Goal: Information Seeking & Learning: Find specific fact

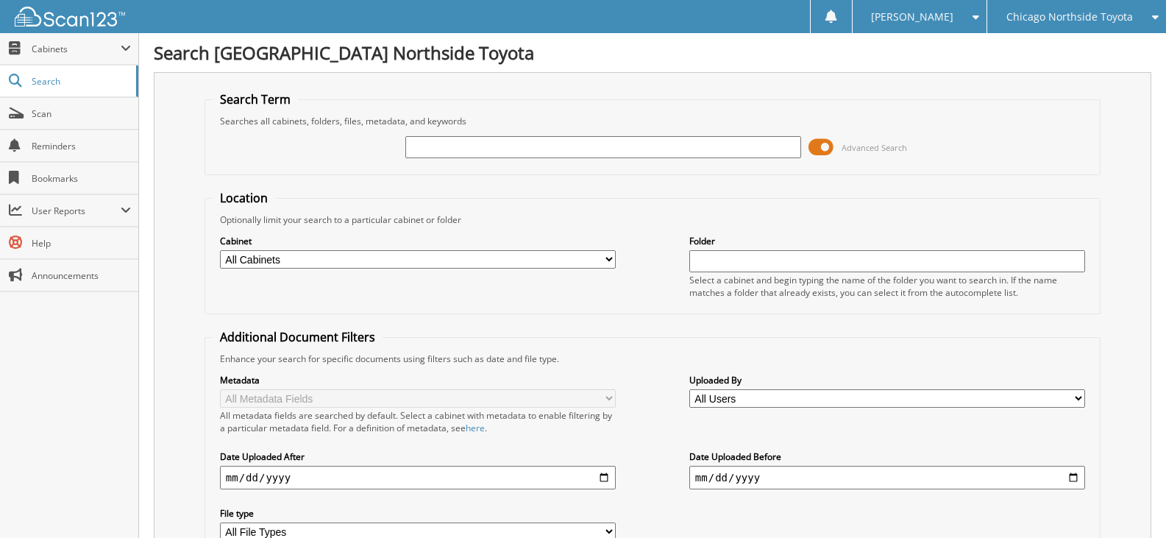
click at [466, 143] on input "text" at bounding box center [603, 147] width 396 height 22
type input "[US_VEHICLE_IDENTIFICATION_NUMBER]"
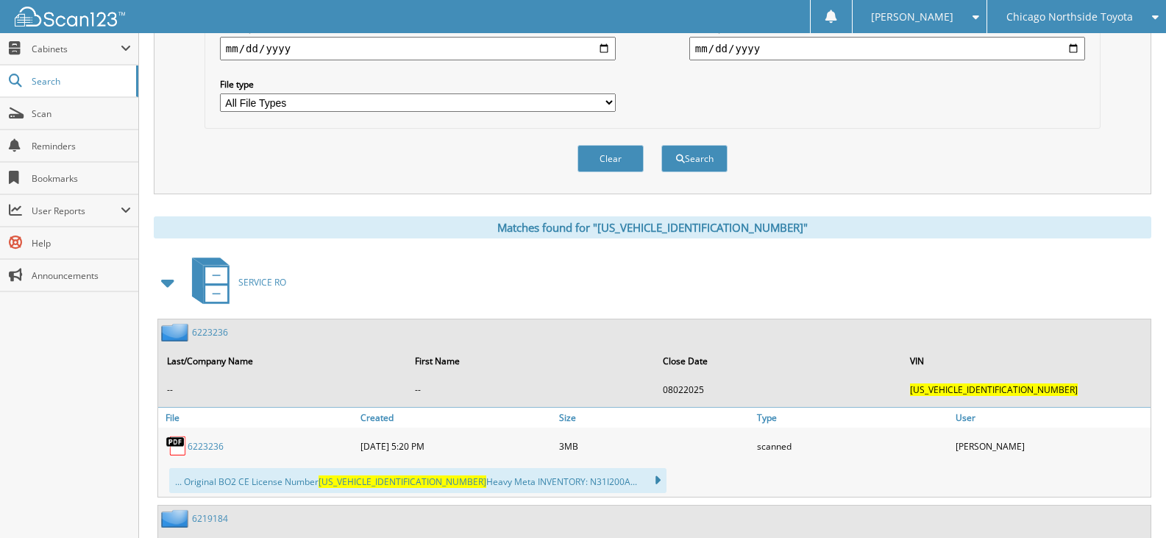
scroll to position [588, 0]
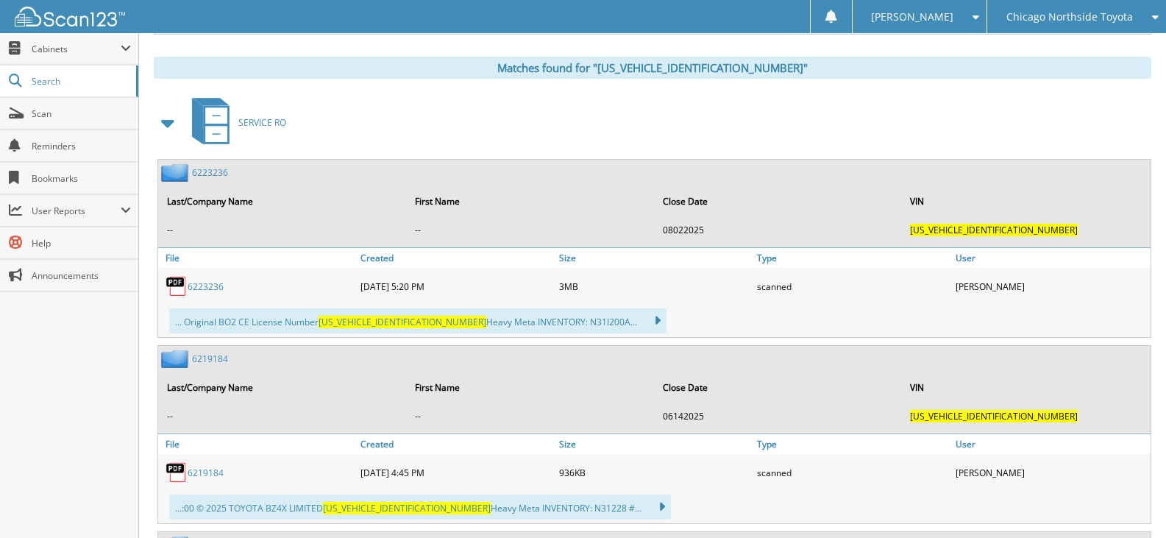
click at [167, 121] on span at bounding box center [168, 123] width 21 height 26
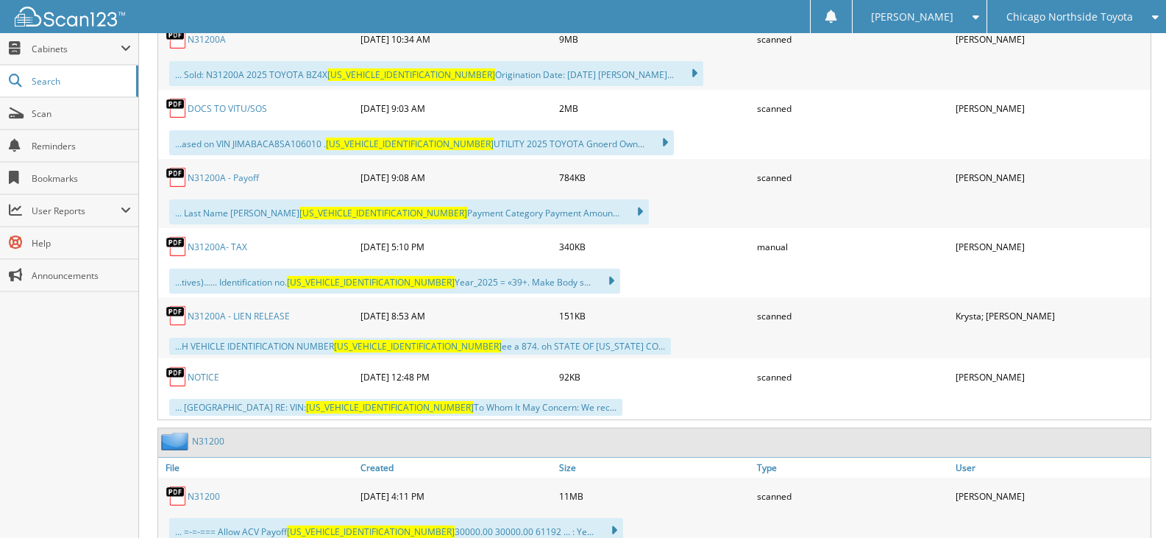
scroll to position [1471, 0]
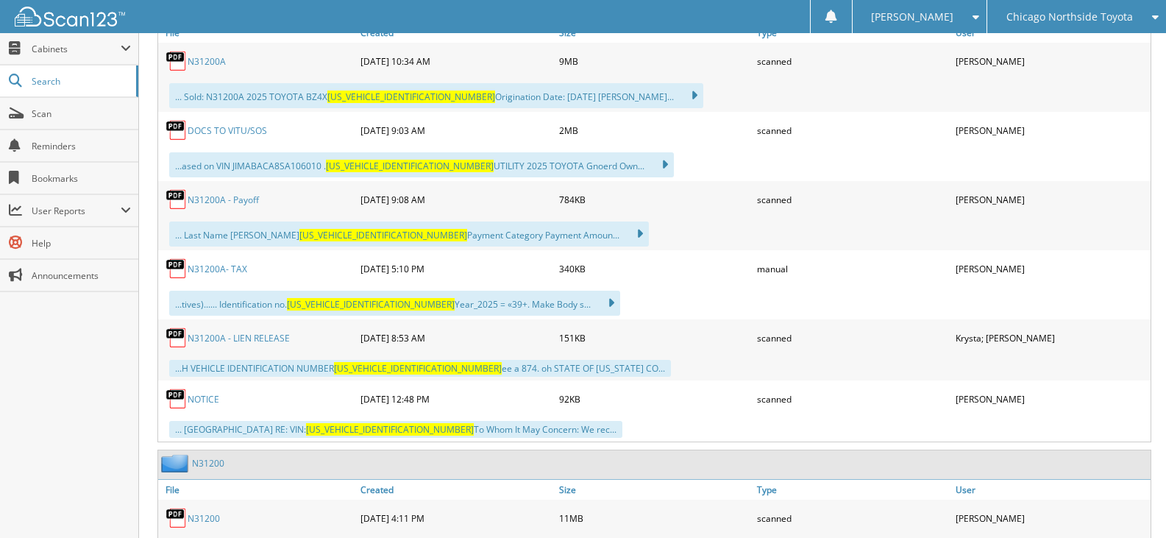
click at [227, 130] on link "DOCS TO VITU/SOS" at bounding box center [227, 130] width 79 height 13
